Goal: Task Accomplishment & Management: Complete application form

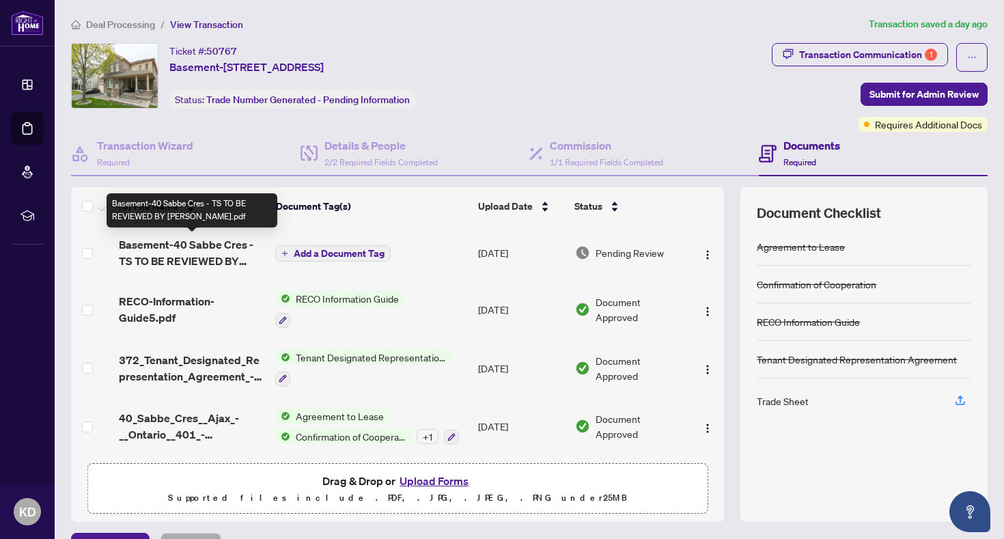
click at [208, 249] on span "Basement-40 Sabbe Cres - TS TO BE REVIEWED BY KAYLA.pdf" at bounding box center [191, 252] width 145 height 33
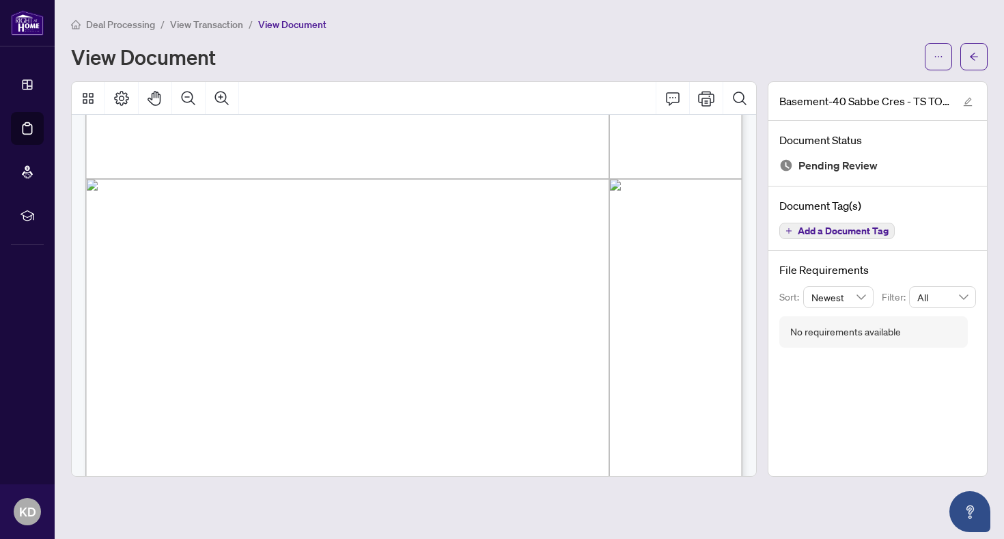
scroll to position [492, 0]
click at [935, 66] on span "button" at bounding box center [938, 57] width 10 height 22
click at [881, 95] on li "Download" at bounding box center [889, 86] width 120 height 22
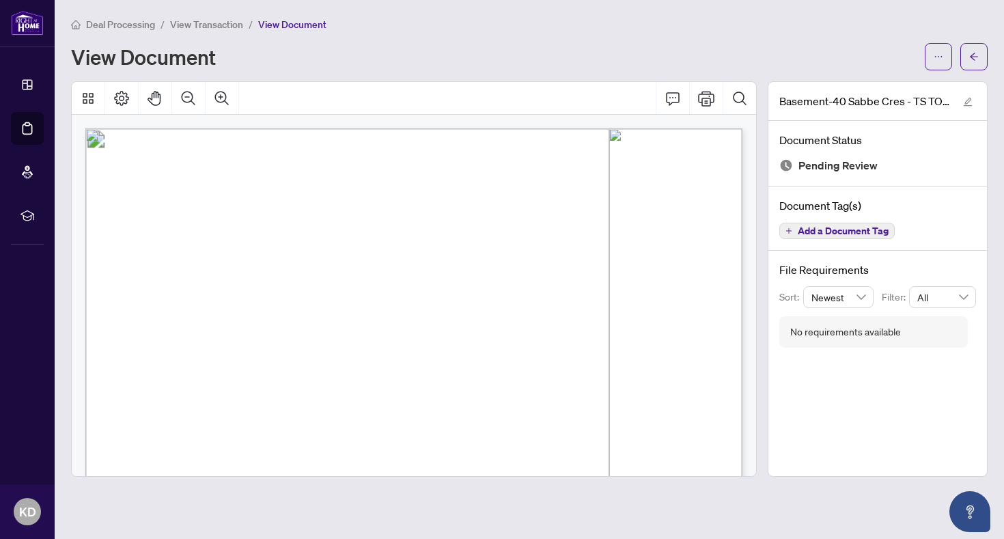
click at [368, 265] on span "Phone #" at bounding box center [356, 268] width 23 height 8
click at [972, 61] on span "button" at bounding box center [974, 57] width 10 height 22
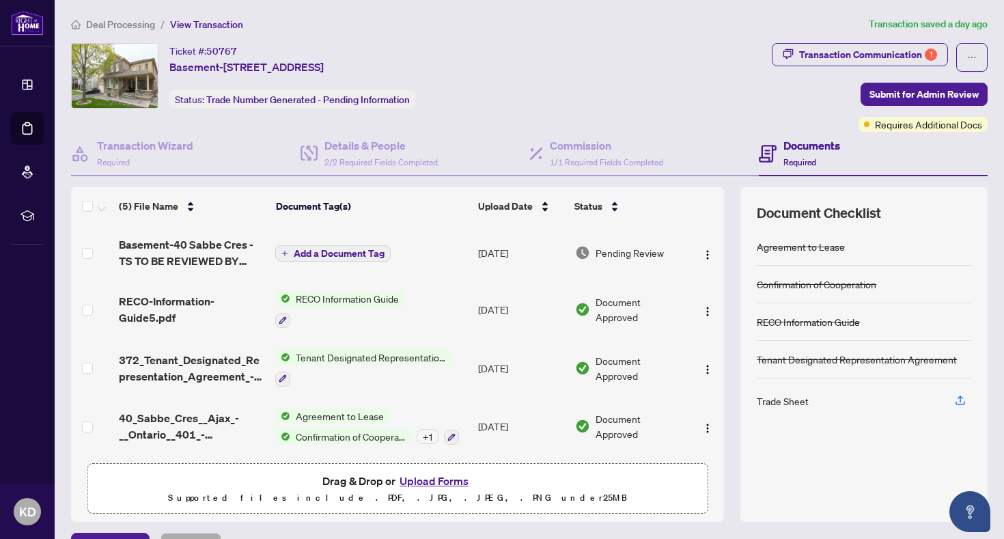
scroll to position [53, 0]
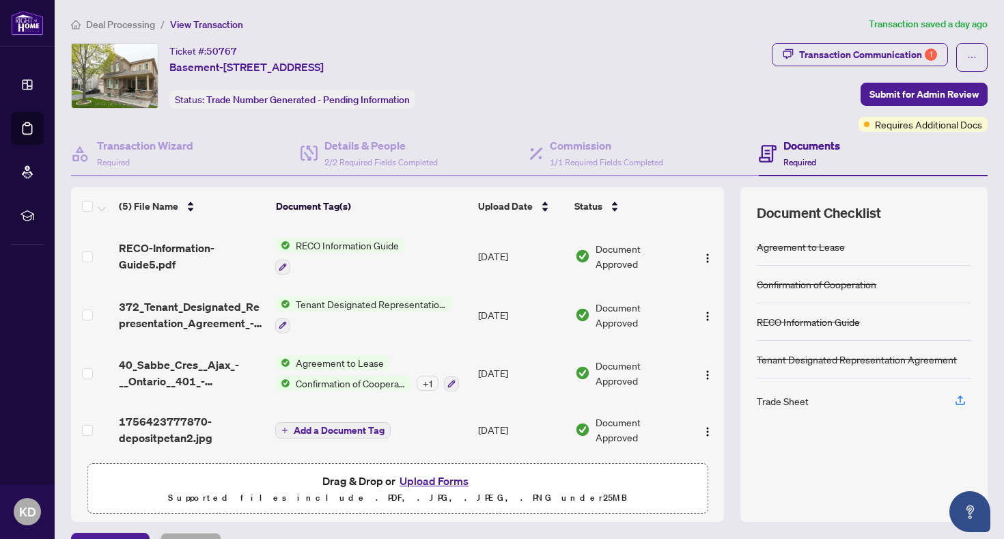
click at [451, 476] on button "Upload Forms" at bounding box center [433, 481] width 77 height 18
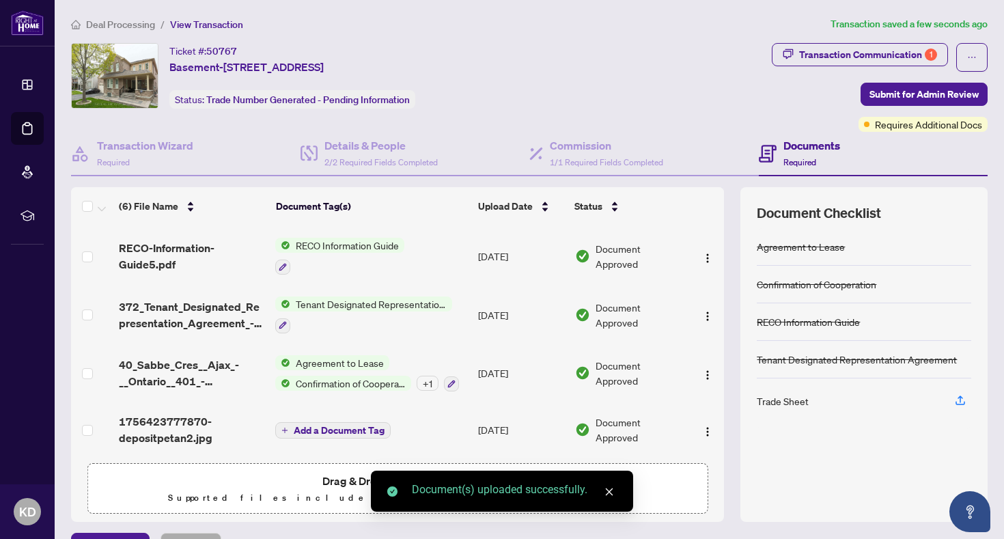
scroll to position [33, 0]
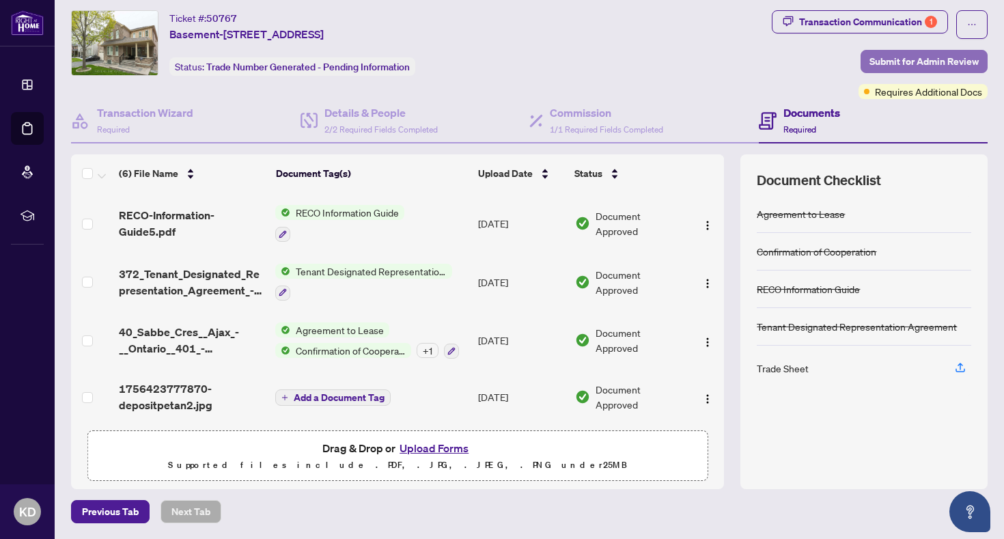
click at [910, 51] on span "Submit for Admin Review" at bounding box center [923, 62] width 109 height 22
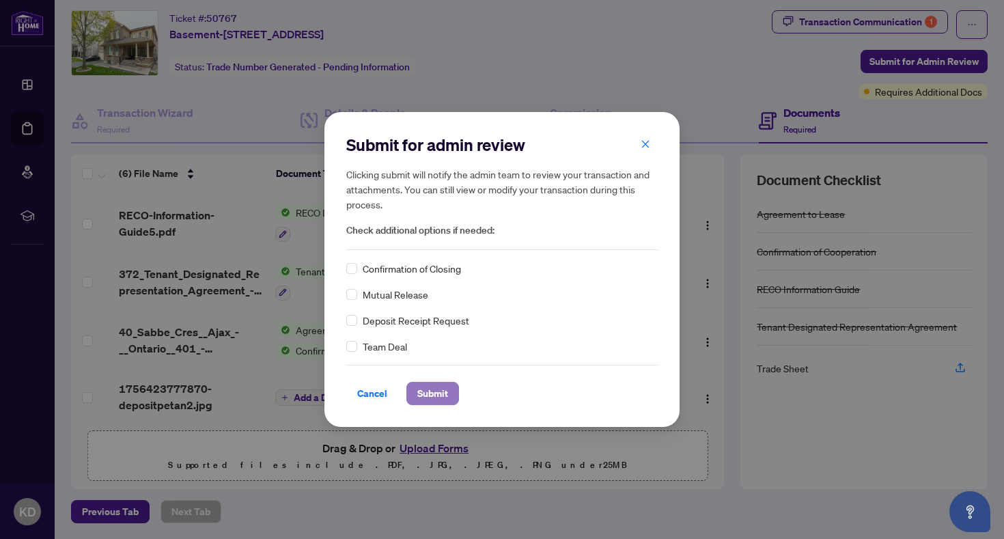
click at [448, 399] on span "Submit" at bounding box center [432, 393] width 31 height 22
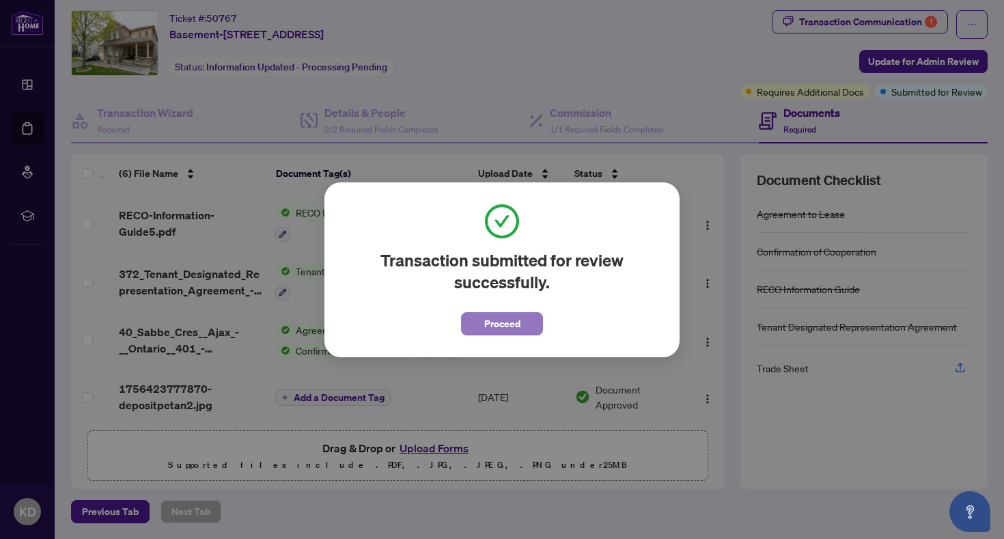
click at [474, 326] on button "Proceed" at bounding box center [502, 323] width 82 height 23
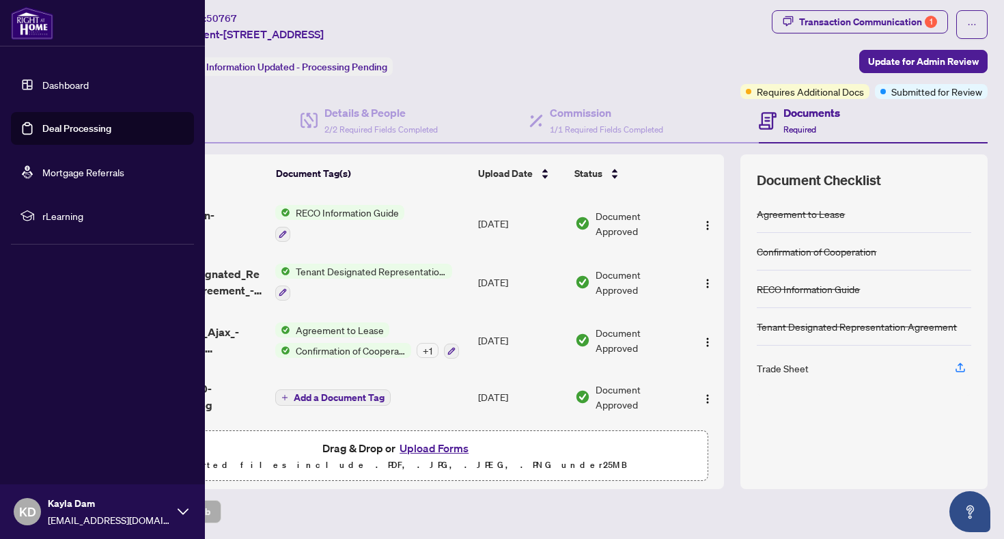
click at [42, 91] on link "Dashboard" at bounding box center [65, 85] width 46 height 12
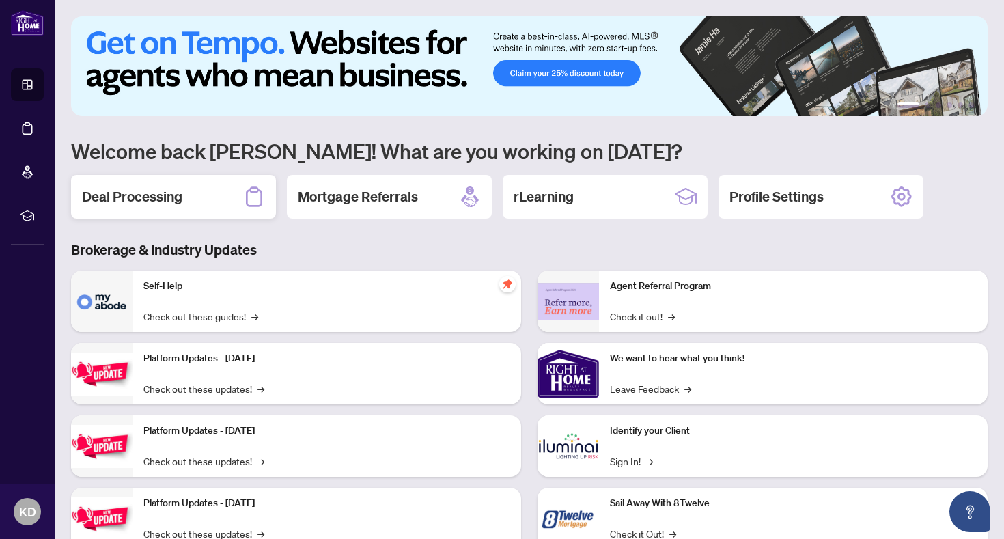
click at [148, 201] on h2 "Deal Processing" at bounding box center [132, 196] width 100 height 19
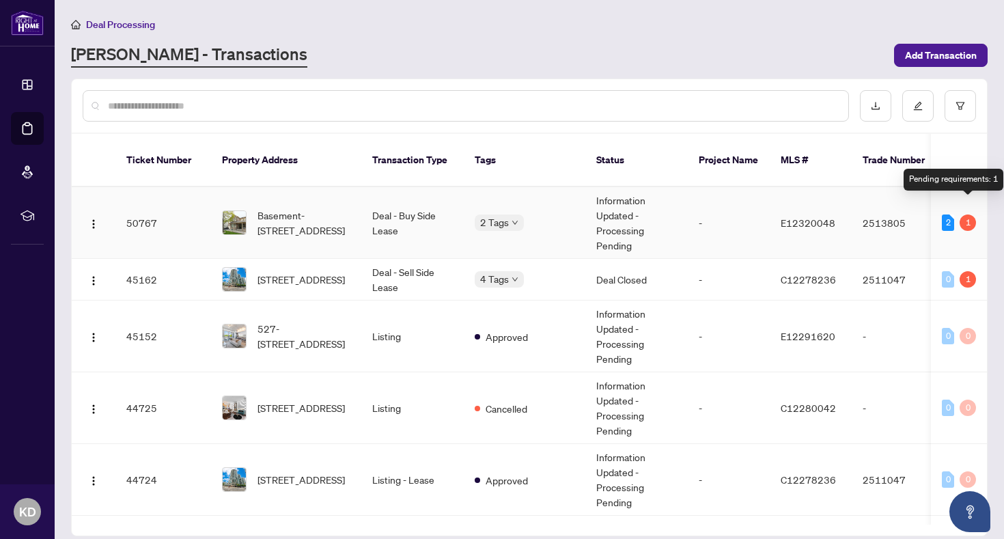
click at [971, 214] on div "1" at bounding box center [967, 222] width 16 height 16
click at [952, 214] on div "2" at bounding box center [948, 222] width 12 height 16
click at [946, 214] on div "2" at bounding box center [948, 222] width 12 height 16
click at [903, 210] on td "2513805" at bounding box center [899, 223] width 96 height 72
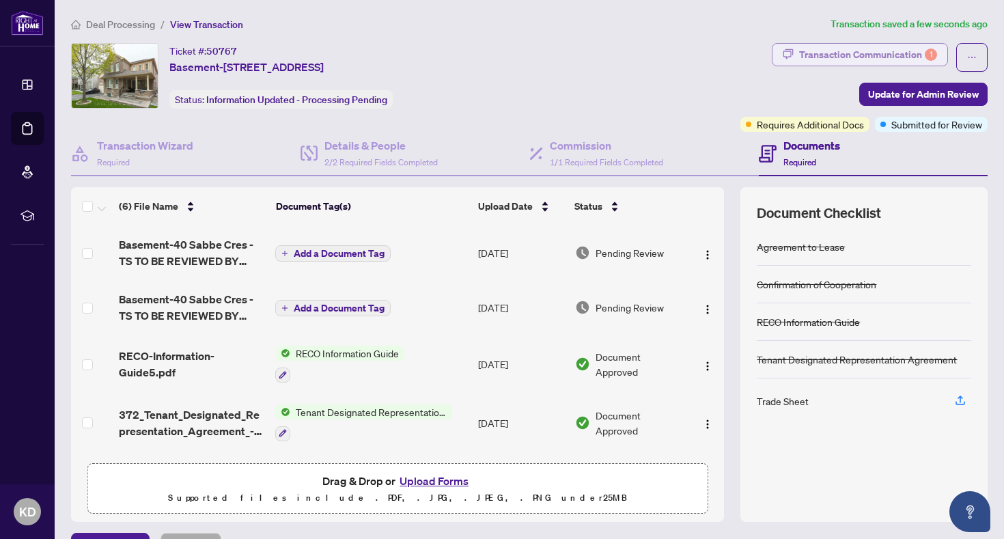
click at [918, 52] on div "Transaction Communication 1" at bounding box center [868, 55] width 138 height 22
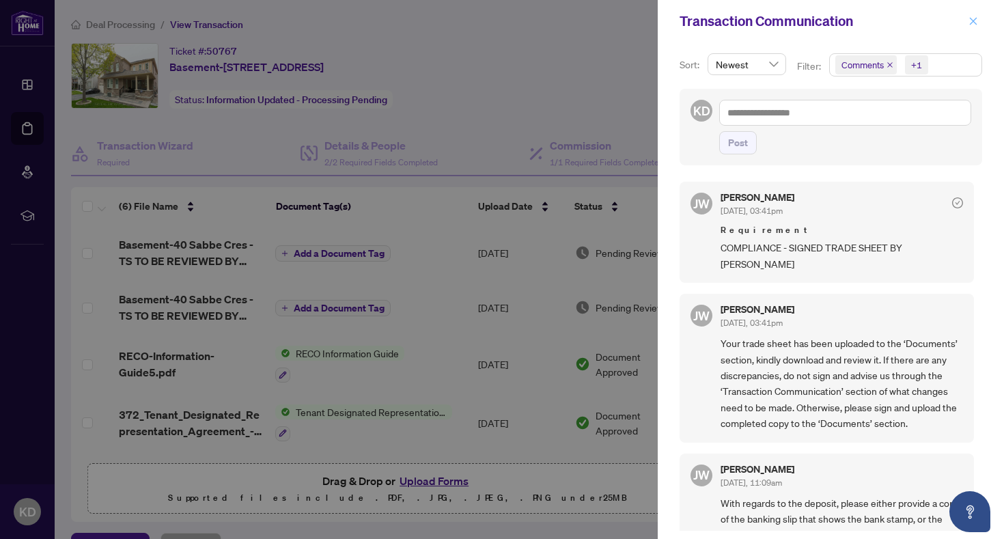
click at [974, 24] on icon "close" at bounding box center [973, 21] width 10 height 10
